Goal: Transaction & Acquisition: Subscribe to service/newsletter

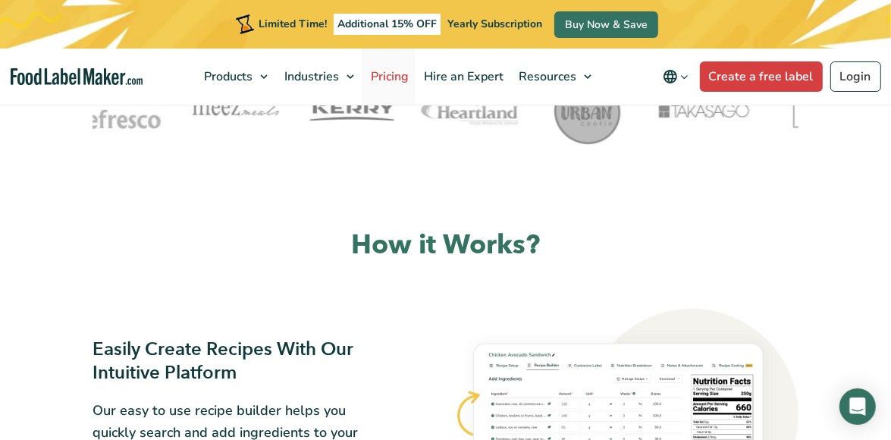
scroll to position [834, 0]
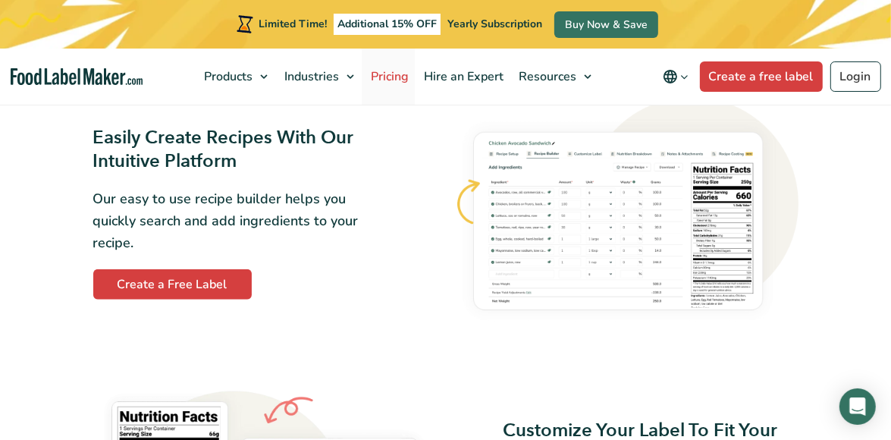
click at [385, 77] on span "Pricing" at bounding box center [388, 76] width 44 height 17
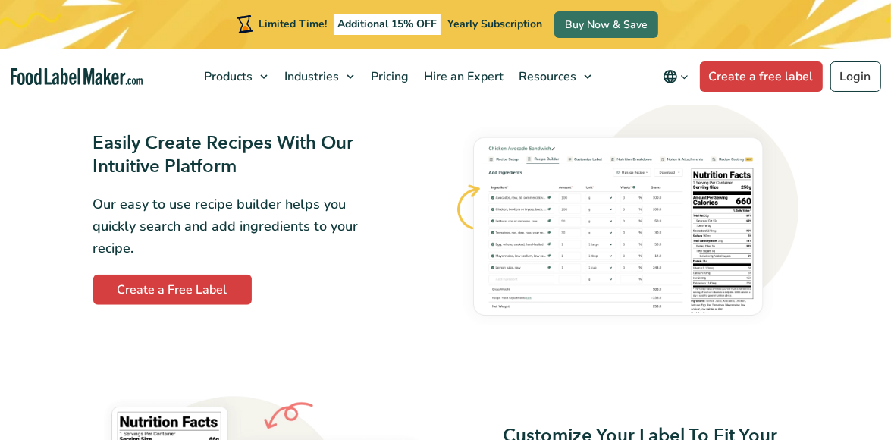
scroll to position [829, 0]
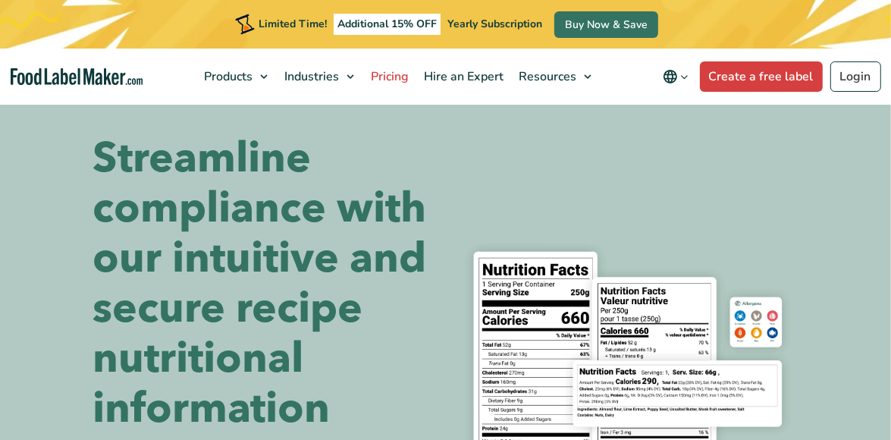
click at [406, 77] on span "Pricing" at bounding box center [388, 76] width 44 height 17
